Goal: Find specific page/section: Find specific page/section

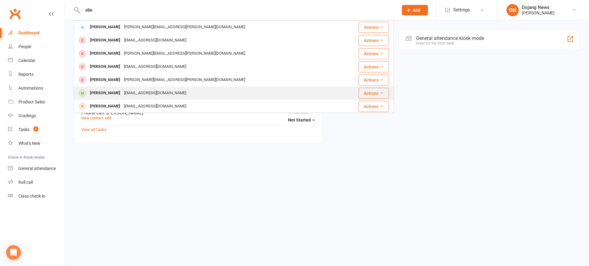
type input "ellie"
click at [102, 91] on div "[PERSON_NAME]" at bounding box center [105, 93] width 34 height 9
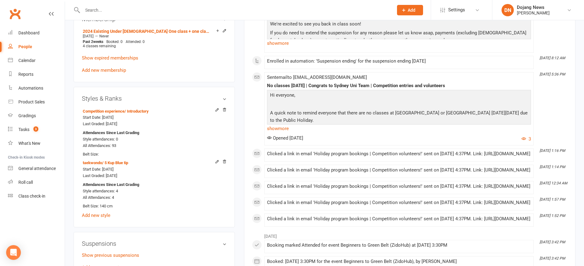
scroll to position [329, 0]
click at [119, 13] on input "text" at bounding box center [235, 10] width 308 height 9
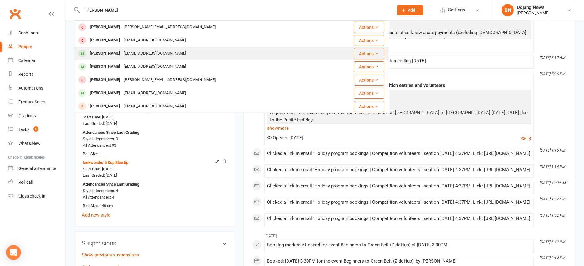
type input "[PERSON_NAME]"
click at [109, 51] on div "[PERSON_NAME]" at bounding box center [105, 53] width 34 height 9
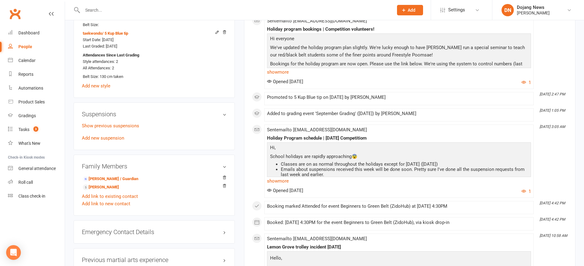
scroll to position [463, 0]
click at [117, 129] on div "Show previous suspensions Add new suspension" at bounding box center [154, 132] width 145 height 20
click at [124, 123] on link "Show previous suspensions" at bounding box center [110, 126] width 57 height 6
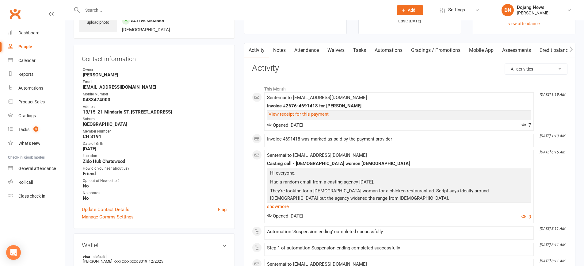
scroll to position [39, 0]
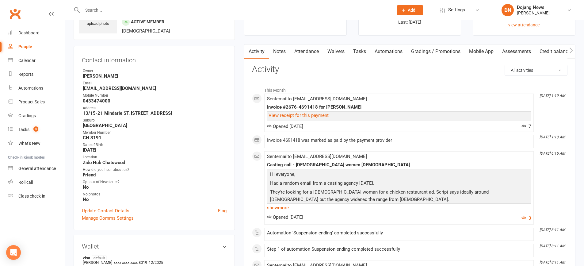
click at [571, 49] on icon "button" at bounding box center [571, 50] width 4 height 6
click at [569, 51] on button "button" at bounding box center [571, 51] width 8 height 14
click at [571, 50] on icon "button" at bounding box center [571, 50] width 4 height 6
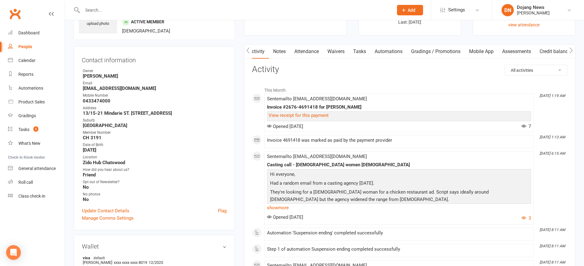
click at [571, 50] on icon "button" at bounding box center [571, 50] width 4 height 6
click at [250, 47] on button "button" at bounding box center [248, 51] width 8 height 14
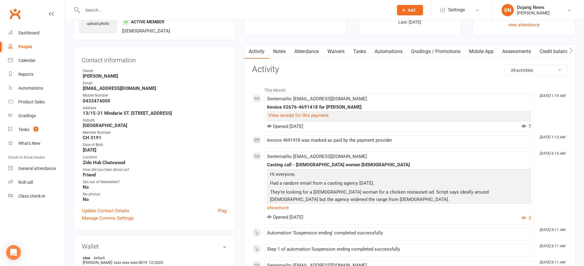
click at [250, 47] on button "button" at bounding box center [248, 51] width 8 height 14
